Goal: Task Accomplishment & Management: Complete application form

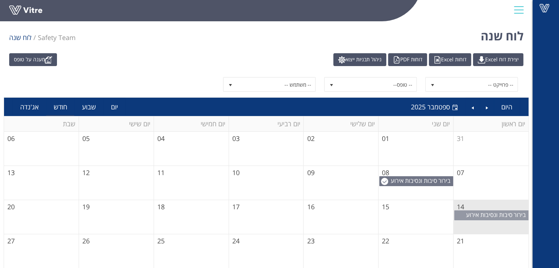
click at [498, 215] on span "בירור סיבות ונסיבות אירוע בטיחות." at bounding box center [497, 219] width 62 height 16
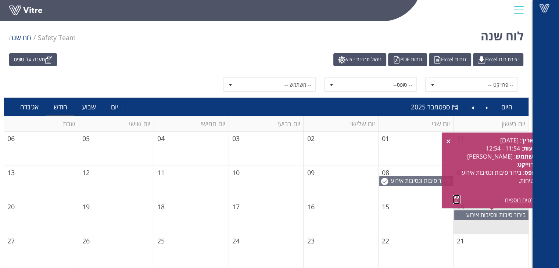
click at [456, 199] on link at bounding box center [457, 199] width 8 height 9
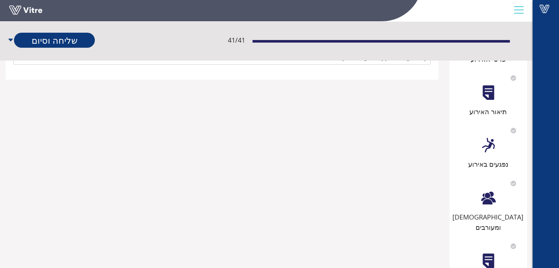
scroll to position [74, 0]
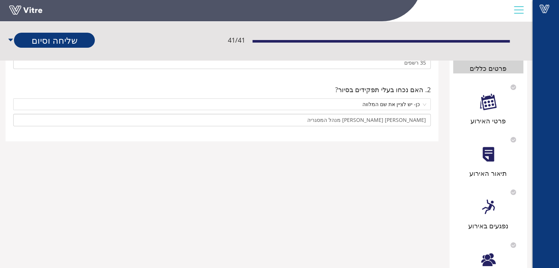
click at [486, 108] on div at bounding box center [488, 102] width 17 height 17
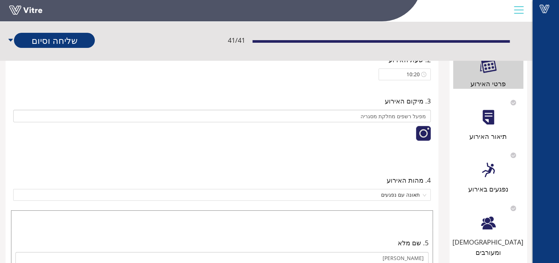
scroll to position [110, 0]
click at [486, 124] on div at bounding box center [488, 118] width 17 height 17
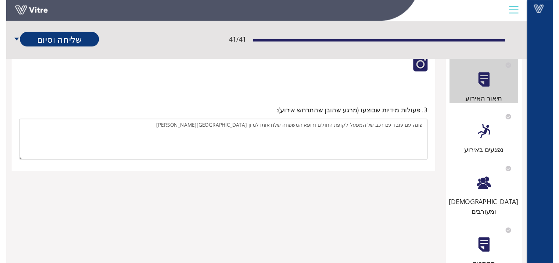
scroll to position [221, -286]
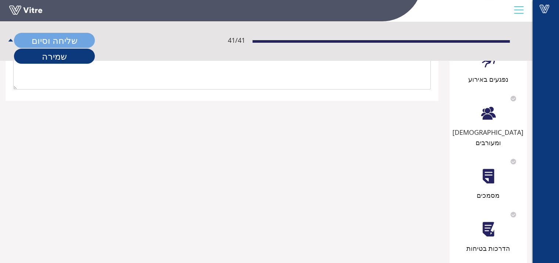
click at [95, 43] on link "שליחה וסיום" at bounding box center [54, 40] width 81 height 15
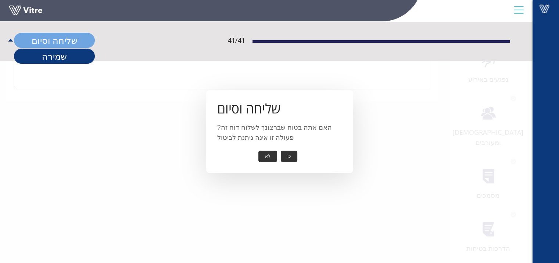
scroll to position [221, -281]
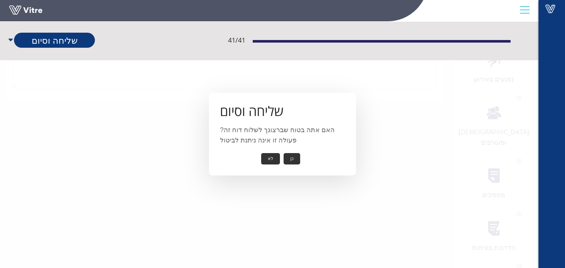
click at [290, 156] on button "כן" at bounding box center [292, 158] width 17 height 11
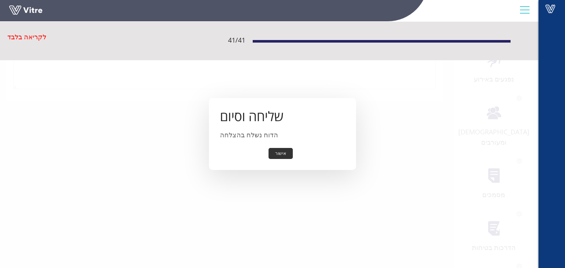
click at [281, 154] on button "אישור" at bounding box center [280, 153] width 24 height 11
